Goal: Task Accomplishment & Management: Manage account settings

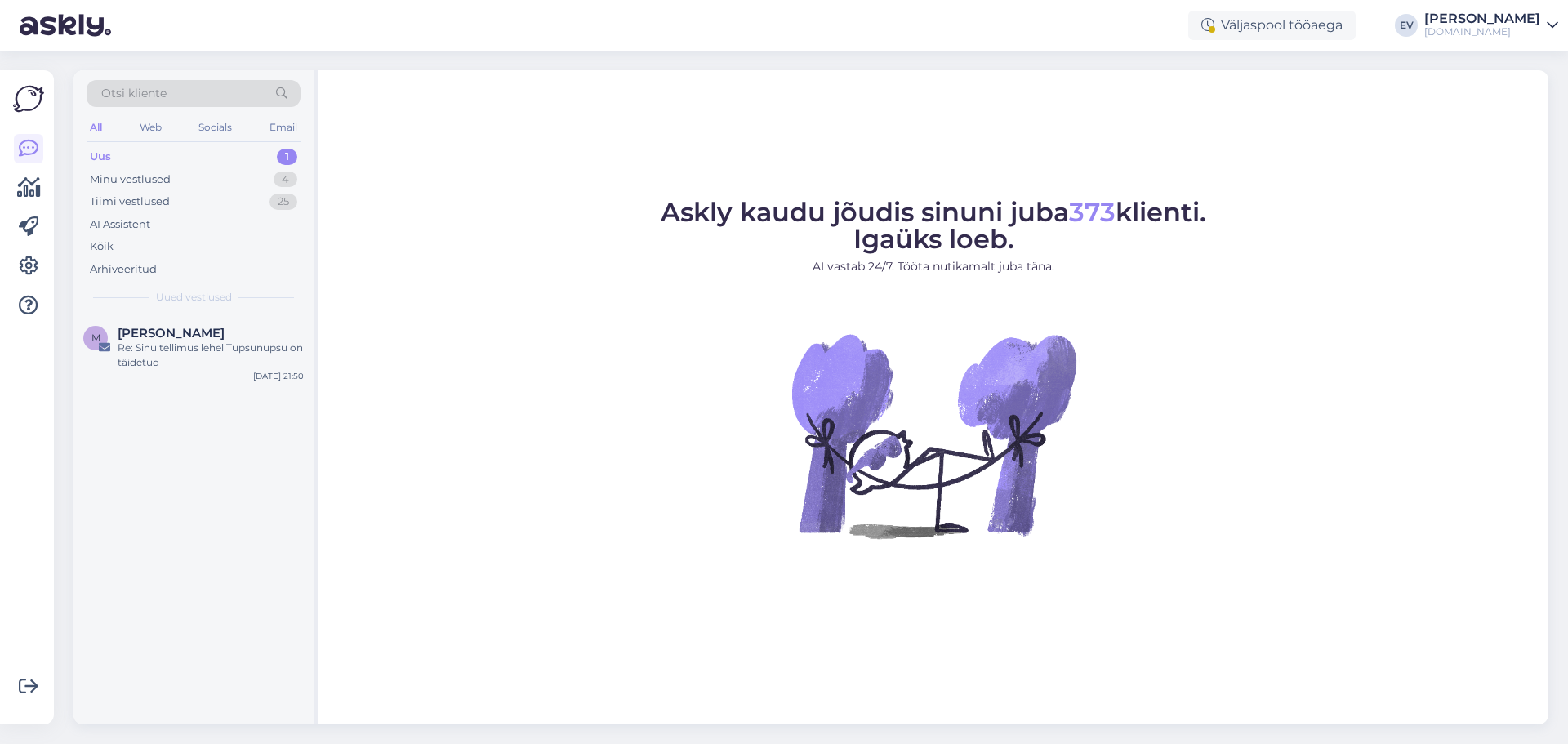
click at [1496, 19] on div "[PERSON_NAME]" at bounding box center [1481, 19] width 116 height 13
click at [1401, 140] on div "Logi välja" at bounding box center [1413, 139] width 291 height 29
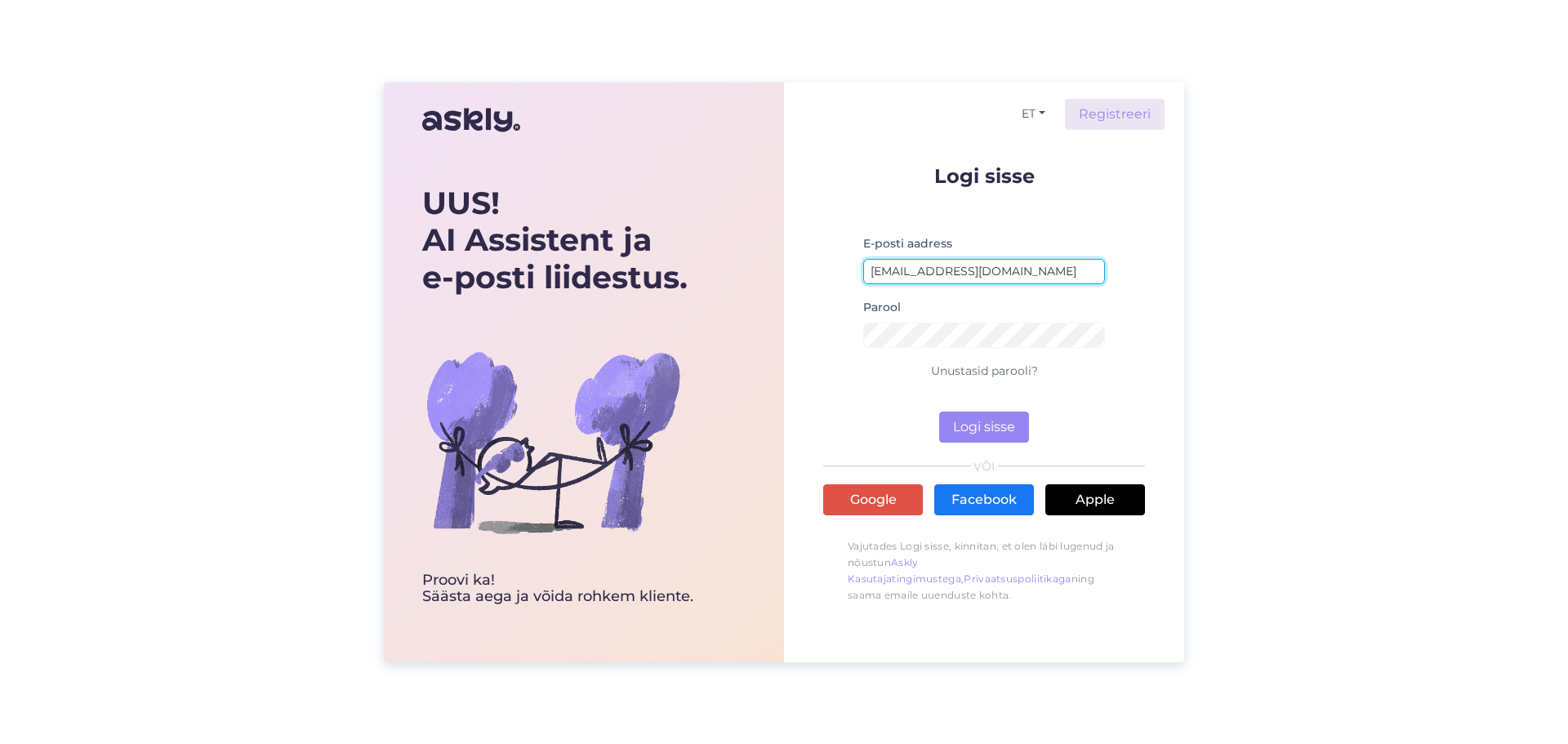
click at [913, 270] on input "elinsyld@gmail.com" at bounding box center [984, 271] width 242 height 26
type input "simkojane@gmail.com"
click at [974, 420] on button "Logi sisse" at bounding box center [984, 427] width 90 height 31
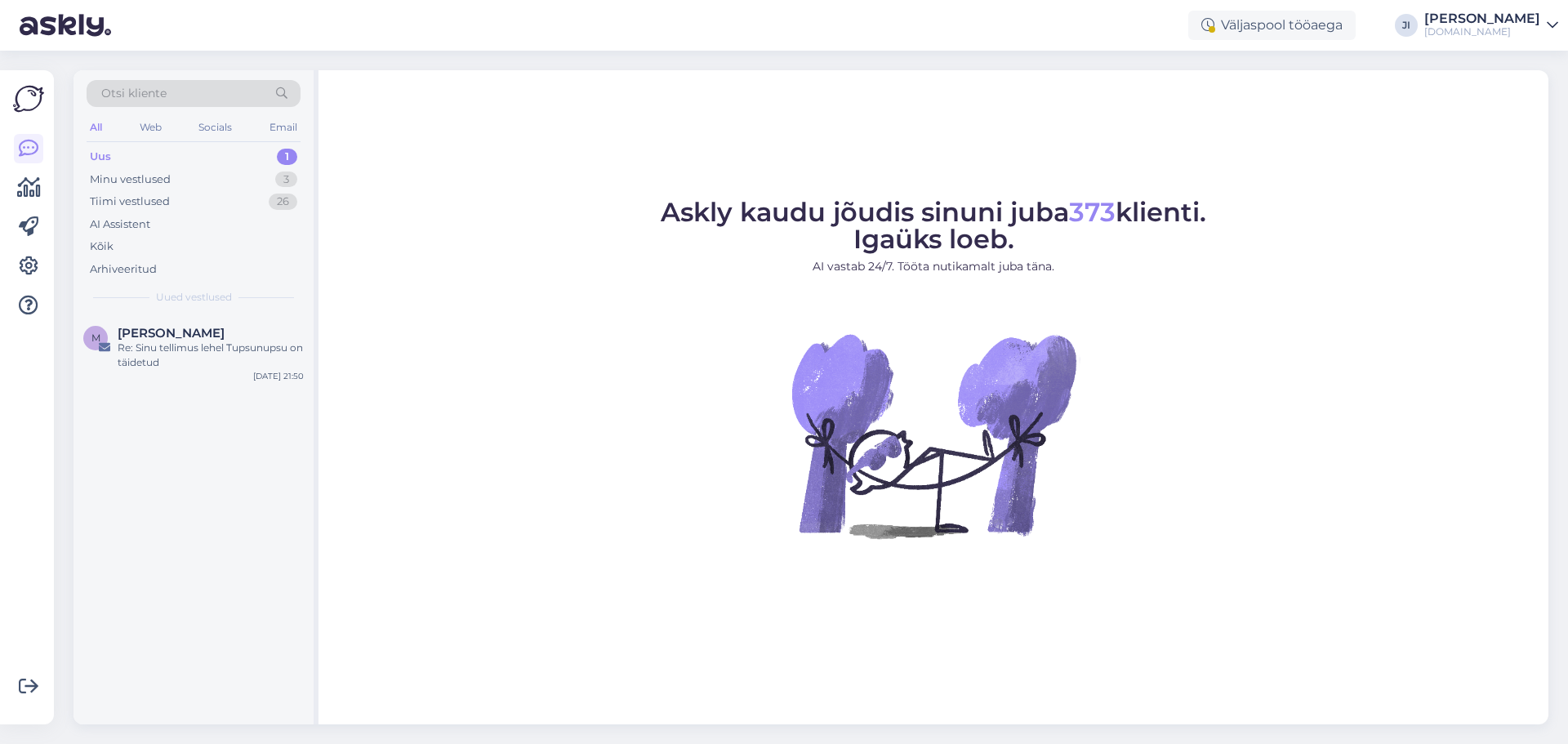
click at [284, 149] on div "1" at bounding box center [286, 156] width 20 height 16
click at [248, 360] on div "Re: Sinu tellimus lehel Tupsunupsu on täidetud" at bounding box center [210, 354] width 186 height 29
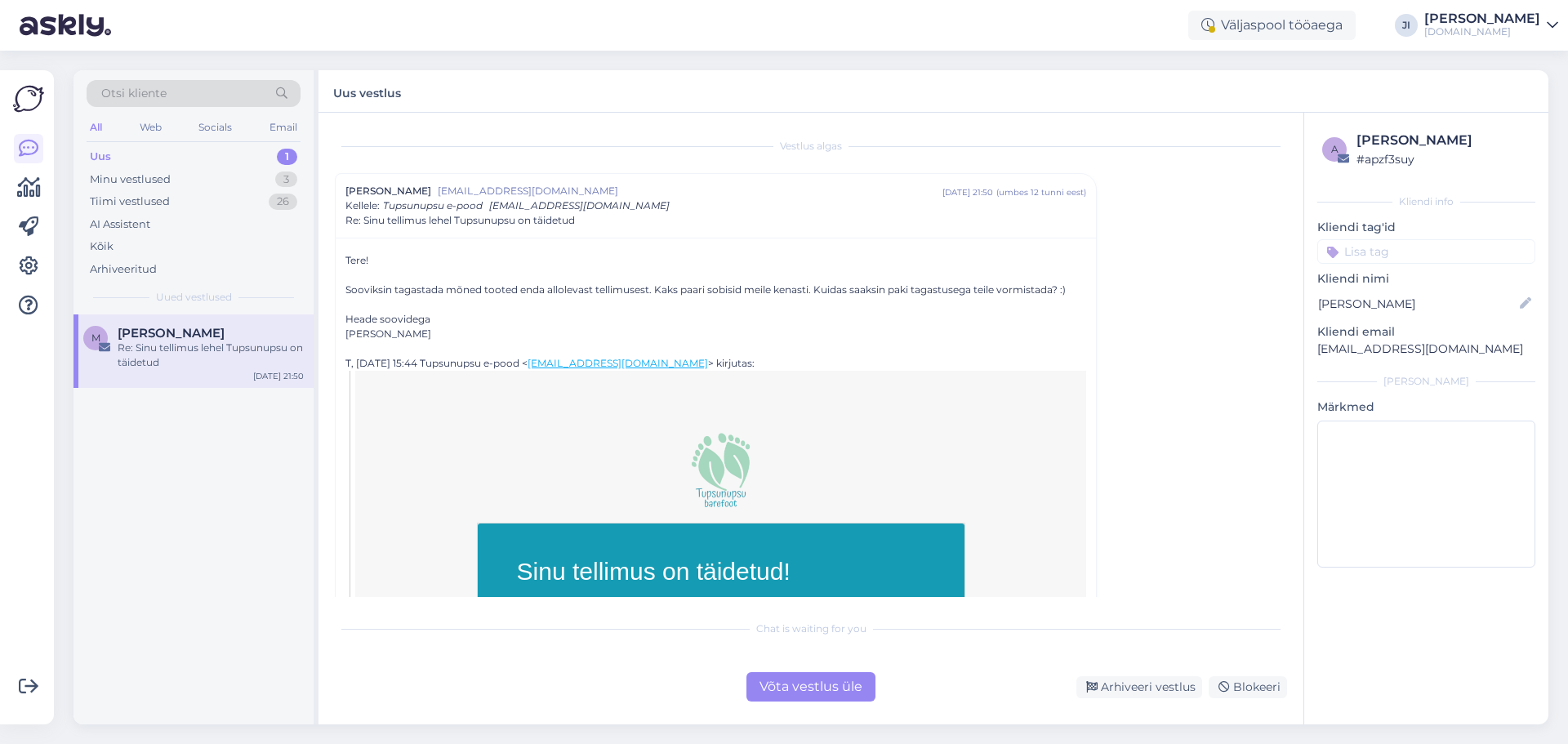
click at [216, 163] on div "Uus 1" at bounding box center [193, 157] width 214 height 23
click at [186, 196] on div "Tiimi vestlused 26" at bounding box center [193, 201] width 214 height 23
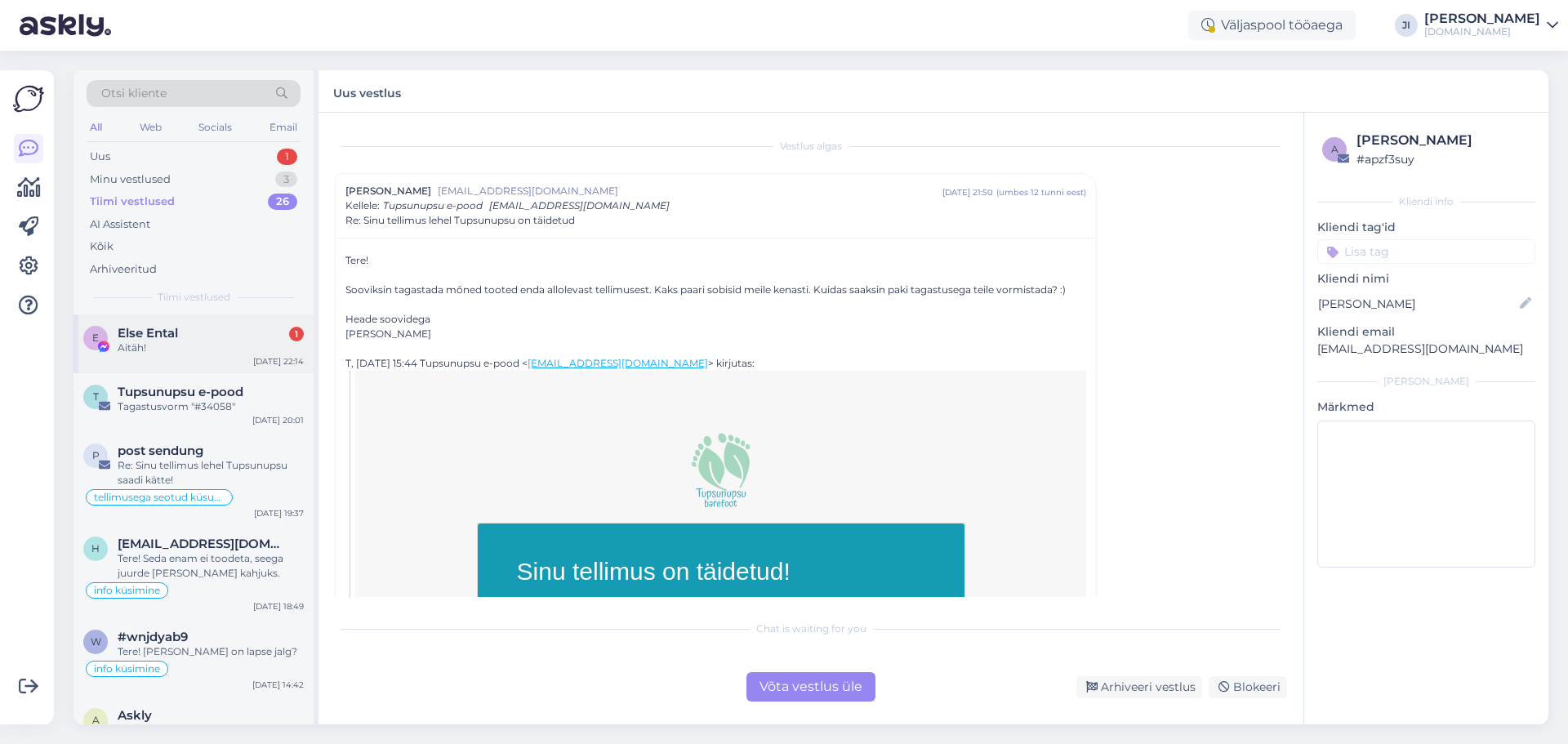
click at [223, 351] on div "Aitäh!" at bounding box center [210, 347] width 186 height 15
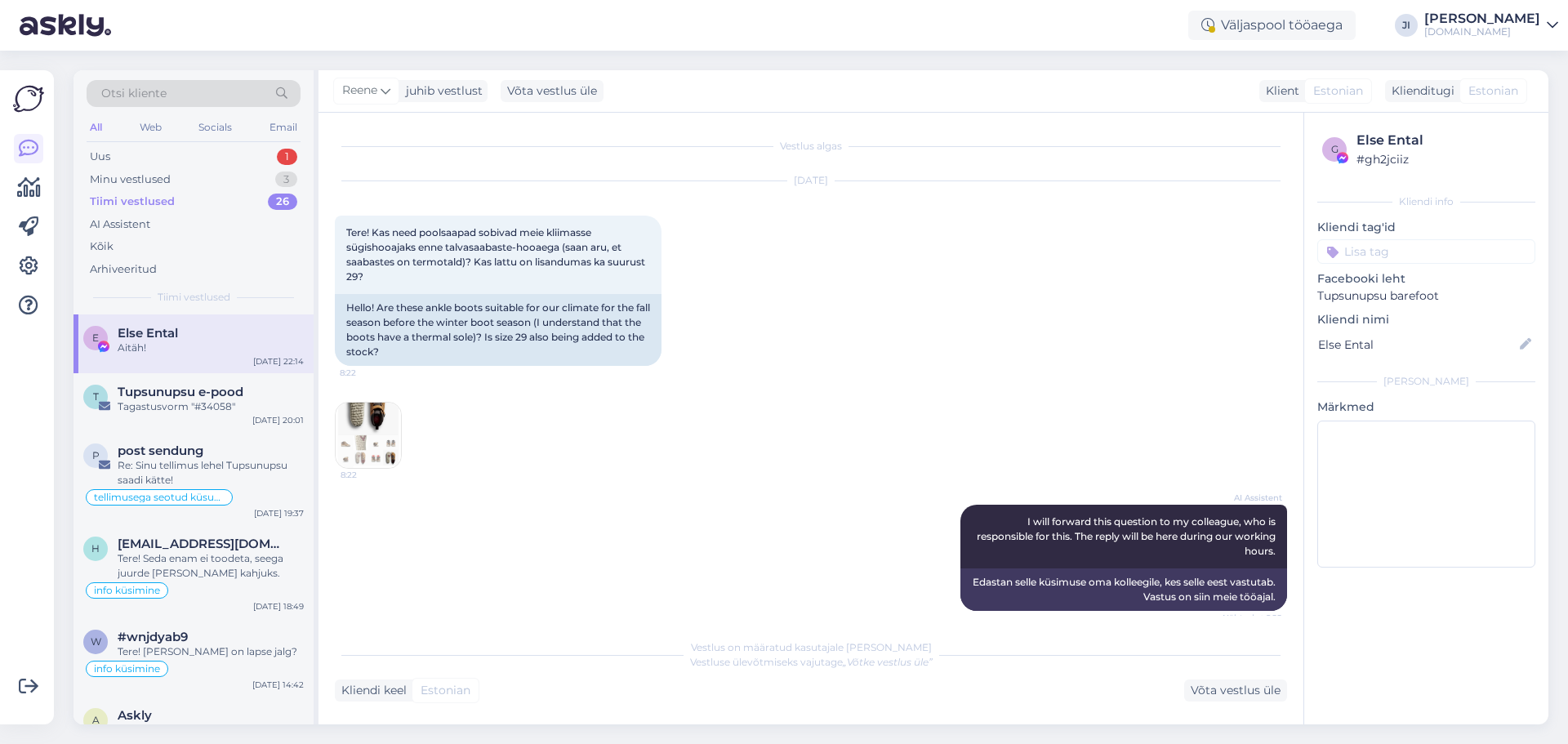
scroll to position [766, 0]
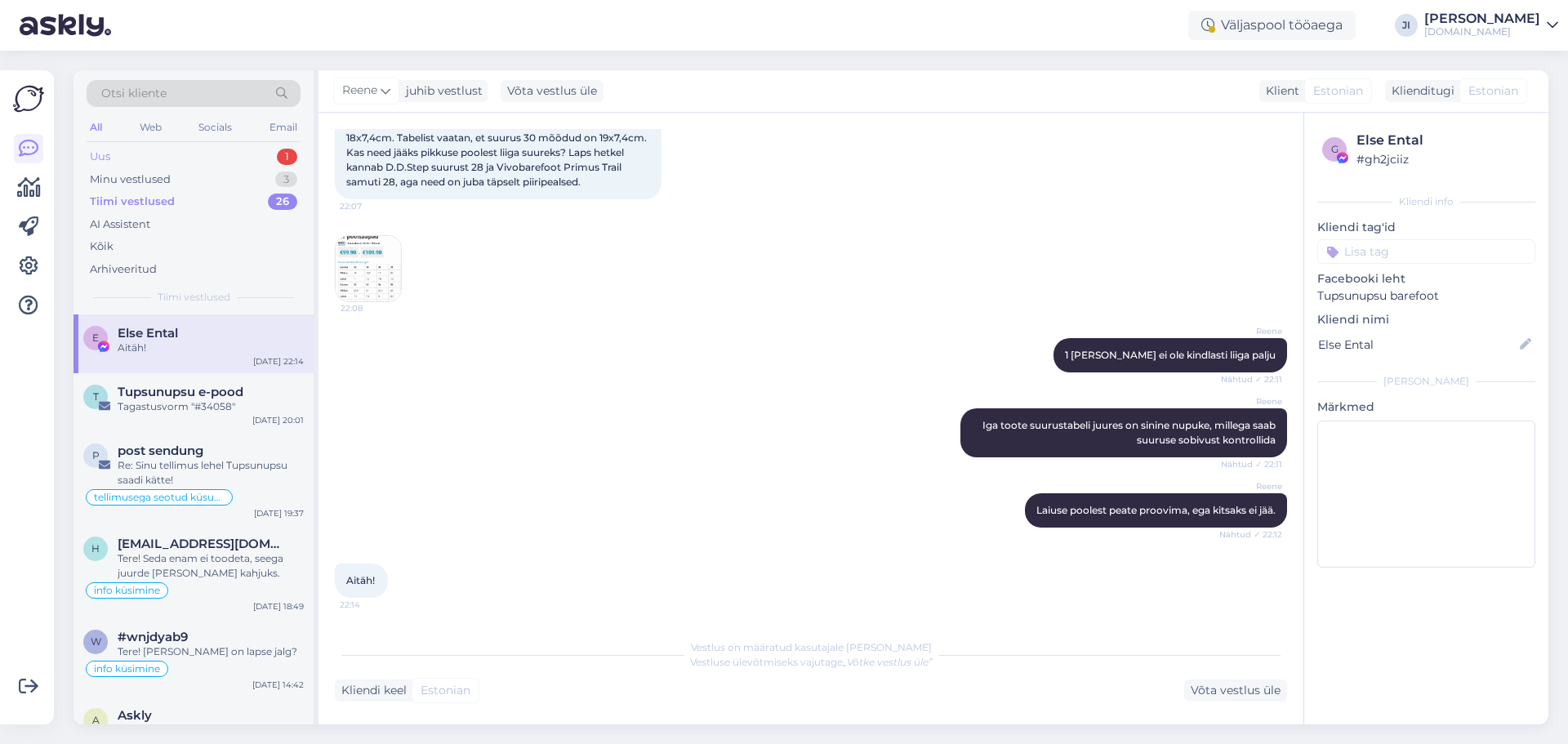
click at [269, 156] on div "Uus 1" at bounding box center [193, 157] width 214 height 23
